Goal: Transaction & Acquisition: Purchase product/service

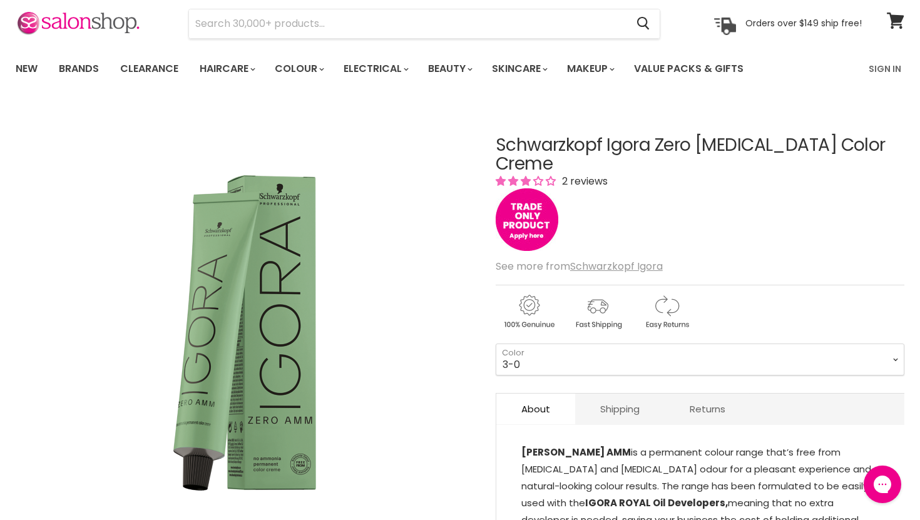
select select "1-0"
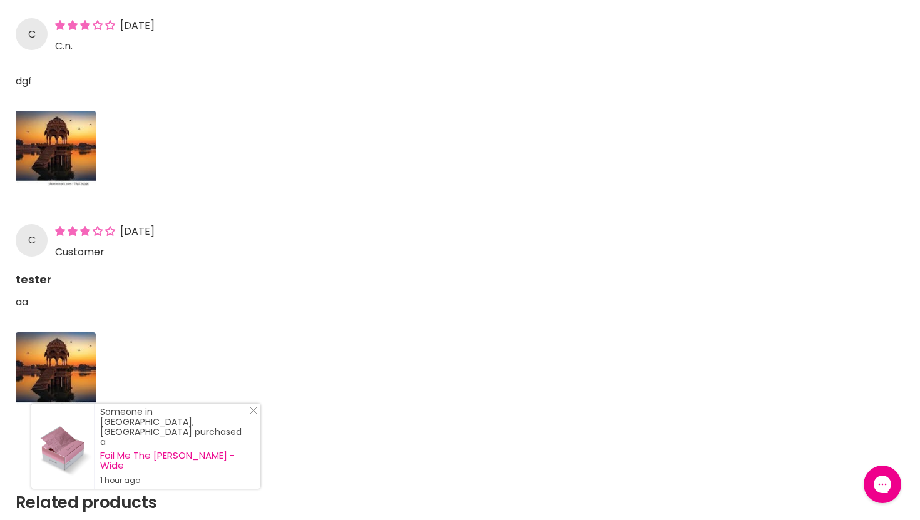
scroll to position [1571, 0]
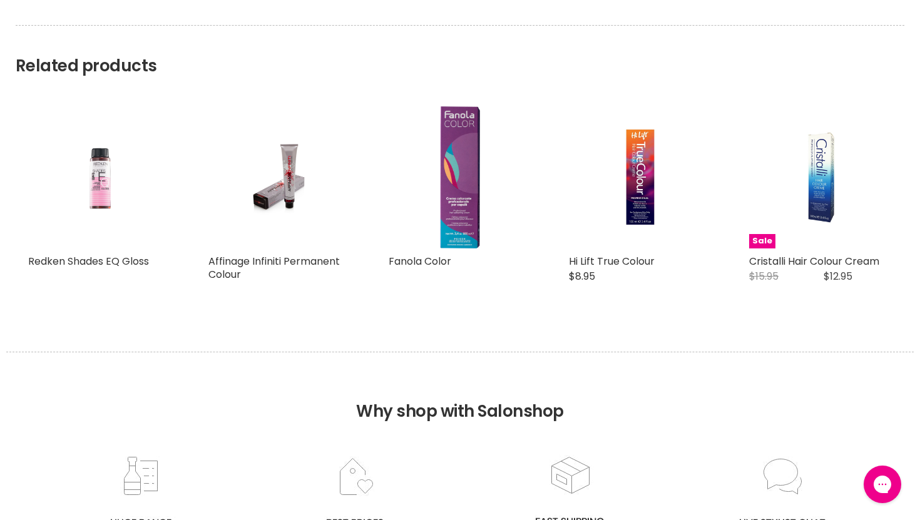
click at [91, 225] on img "Main content" at bounding box center [99, 177] width 95 height 143
